Goal: Find specific page/section: Find specific page/section

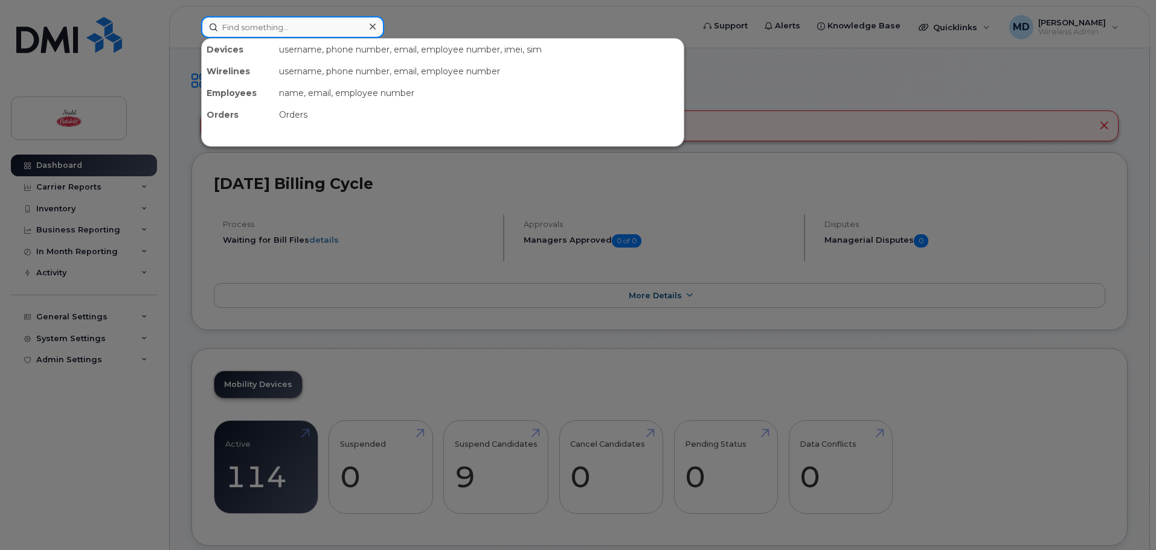
click at [267, 26] on input at bounding box center [292, 27] width 183 height 22
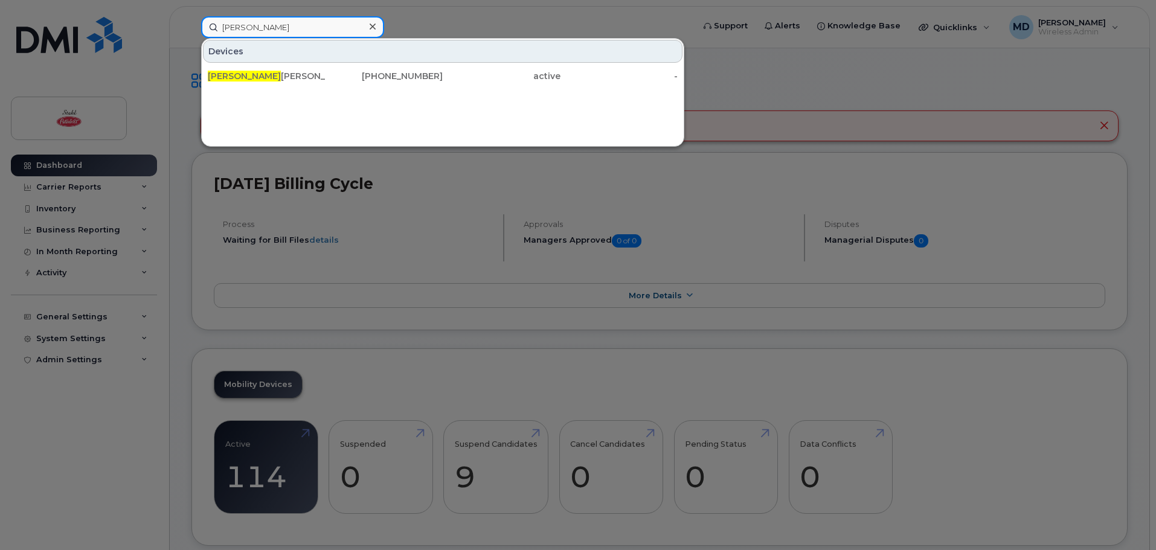
drag, startPoint x: 279, startPoint y: 27, endPoint x: 176, endPoint y: 26, distance: 102.7
click at [191, 26] on div "[PERSON_NAME] [PERSON_NAME] [PHONE_NUMBER] active -" at bounding box center [443, 27] width 504 height 22
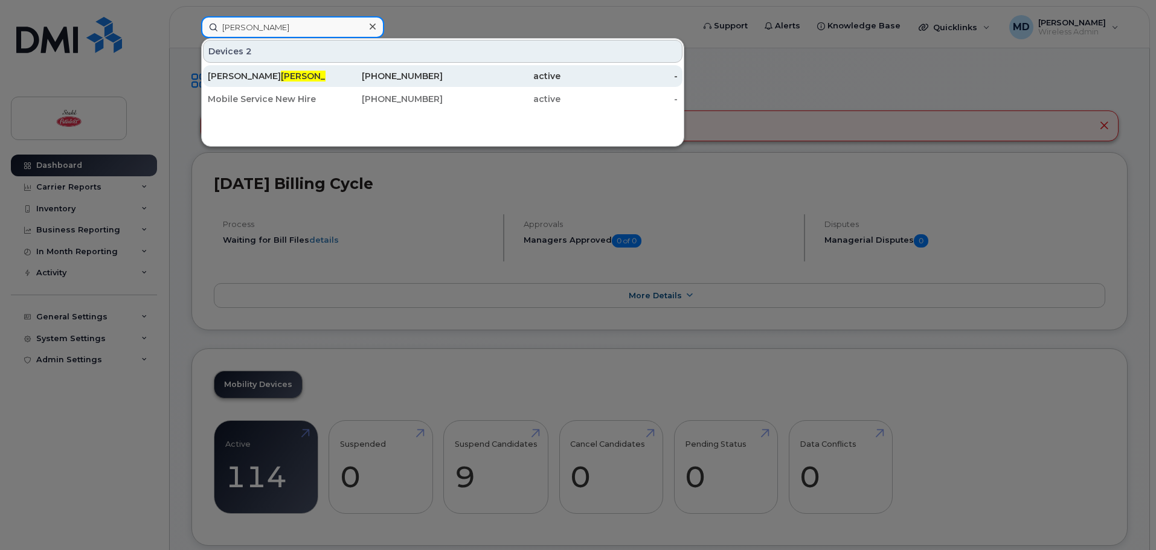
type input "[PERSON_NAME]"
click at [272, 77] on div "[PERSON_NAME] Mi Fi" at bounding box center [267, 76] width 118 height 12
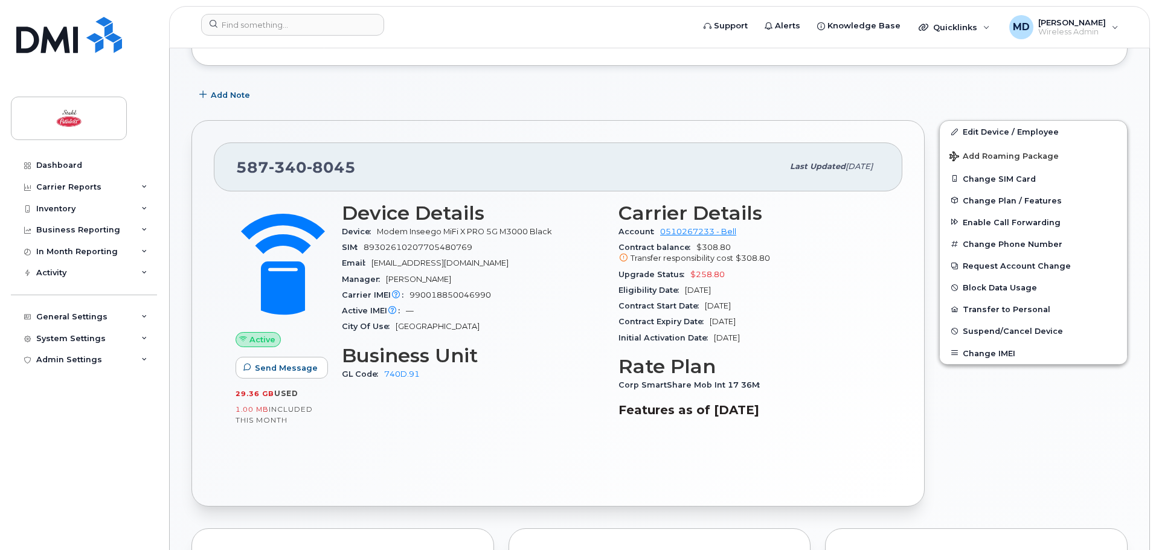
scroll to position [181, 0]
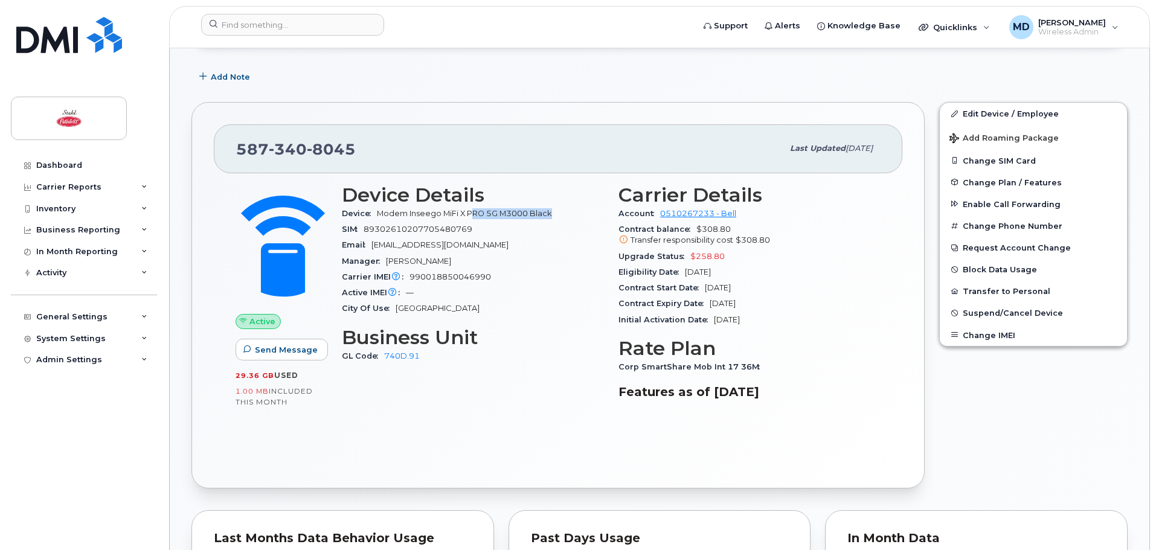
drag, startPoint x: 554, startPoint y: 213, endPoint x: 472, endPoint y: 213, distance: 81.5
click at [472, 213] on span "Modem Inseego MiFi X PRO 5G M3000 Black" at bounding box center [467, 213] width 180 height 9
click at [450, 211] on span "Modem Inseego MiFi X PRO 5G M3000 Black" at bounding box center [464, 213] width 175 height 9
drag, startPoint x: 408, startPoint y: 215, endPoint x: 530, endPoint y: 211, distance: 122.1
click at [530, 211] on span "Modem Inseego MiFi X PRO 5G M3000 Black" at bounding box center [464, 213] width 175 height 9
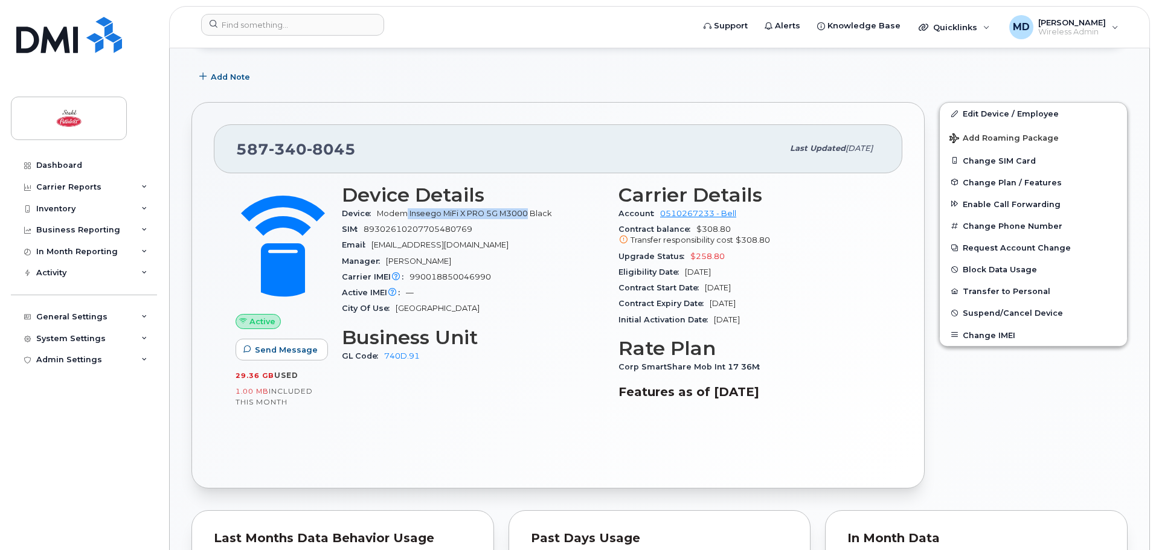
copy span "Inseego MiFi X PRO 5G M3000"
